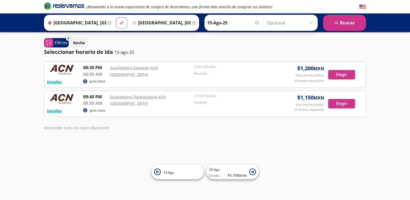
click at [312, 24] on input "Opcional" at bounding box center [291, 22] width 48 height 13
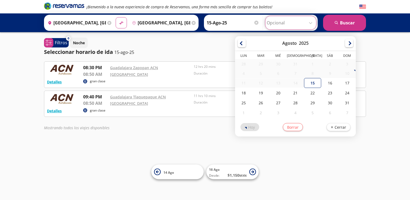
click at [350, 44] on div at bounding box center [349, 43] width 8 height 8
click at [348, 44] on div at bounding box center [349, 43] width 8 height 8
click at [349, 43] on div at bounding box center [349, 43] width 8 height 8
click at [327, 85] on div "15" at bounding box center [329, 83] width 17 height 9
click at [349, 43] on div at bounding box center [349, 43] width 8 height 8
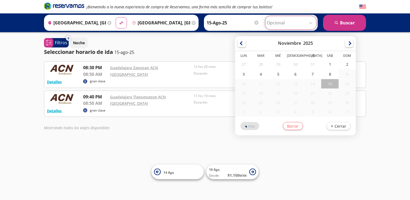
click at [345, 43] on div at bounding box center [349, 43] width 8 height 8
click at [323, 84] on div "15" at bounding box center [329, 83] width 17 height 9
click at [325, 84] on div "15" at bounding box center [329, 83] width 17 height 9
click at [323, 85] on div "15" at bounding box center [329, 83] width 17 height 9
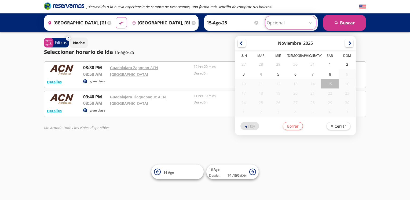
click at [328, 73] on div "8" at bounding box center [329, 74] width 17 height 10
type input "[DATE]"
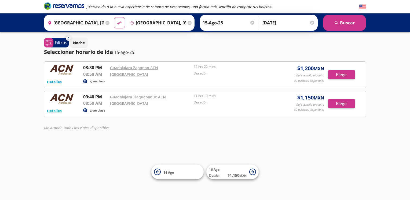
click at [349, 26] on button "search [GEOGRAPHIC_DATA]" at bounding box center [344, 23] width 43 height 16
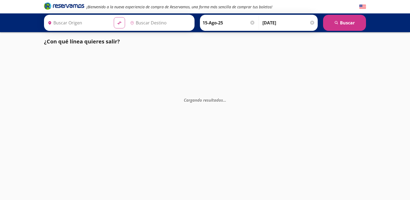
type input "[GEOGRAPHIC_DATA], [GEOGRAPHIC_DATA]"
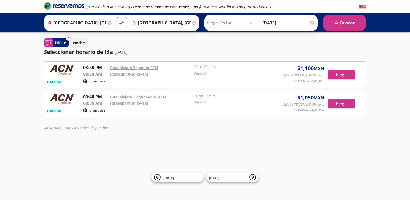
click at [250, 24] on input "Elegir Fecha" at bounding box center [231, 22] width 48 height 13
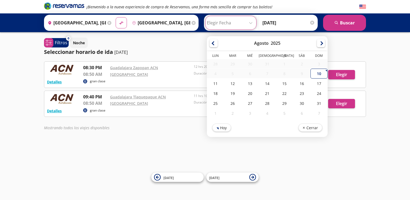
click at [317, 44] on div at bounding box center [321, 43] width 8 height 8
click at [317, 45] on div at bounding box center [321, 43] width 8 height 8
click at [318, 44] on div at bounding box center [321, 43] width 8 height 8
click at [211, 93] on div "17" at bounding box center [215, 94] width 17 height 10
type input "[DATE]"
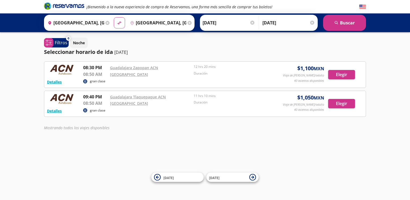
click at [313, 23] on div at bounding box center [312, 23] width 4 height 4
click at [313, 21] on input "Opcional" at bounding box center [291, 22] width 48 height 13
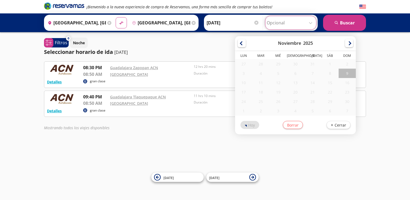
click at [292, 125] on button "Borrar" at bounding box center [293, 125] width 20 height 8
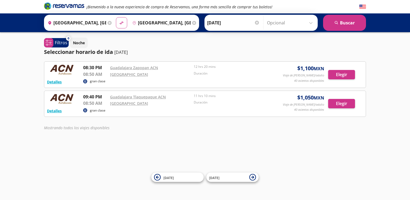
click at [348, 22] on button "search [GEOGRAPHIC_DATA]" at bounding box center [344, 23] width 43 height 16
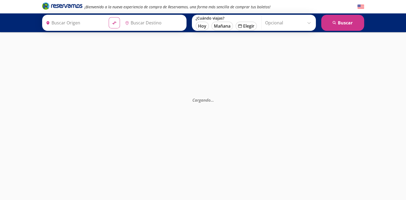
type input "[GEOGRAPHIC_DATA], [GEOGRAPHIC_DATA]"
